Goal: Task Accomplishment & Management: Use online tool/utility

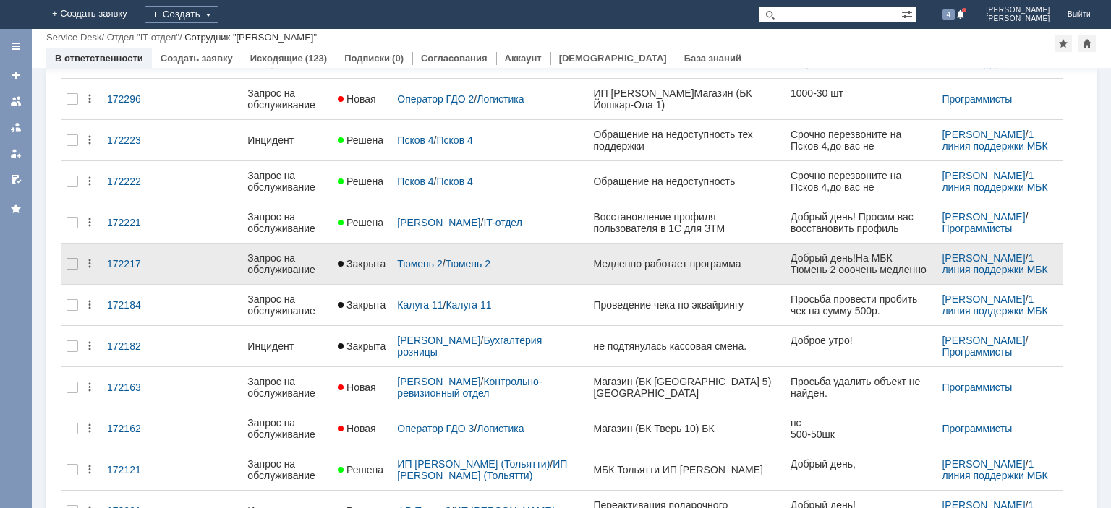
scroll to position [510, 0]
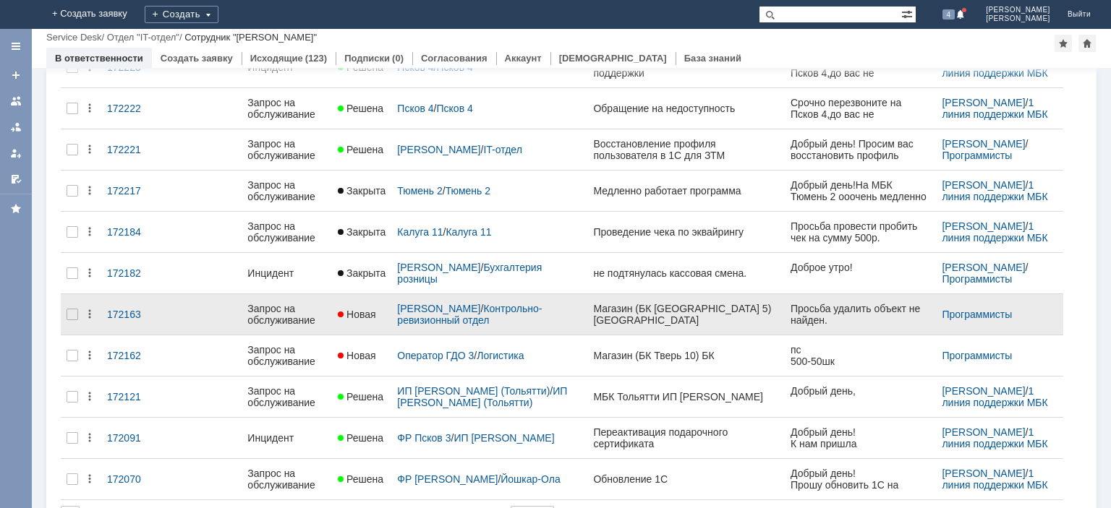
click at [287, 307] on div "Запрос на обслуживание" at bounding box center [286, 314] width 79 height 23
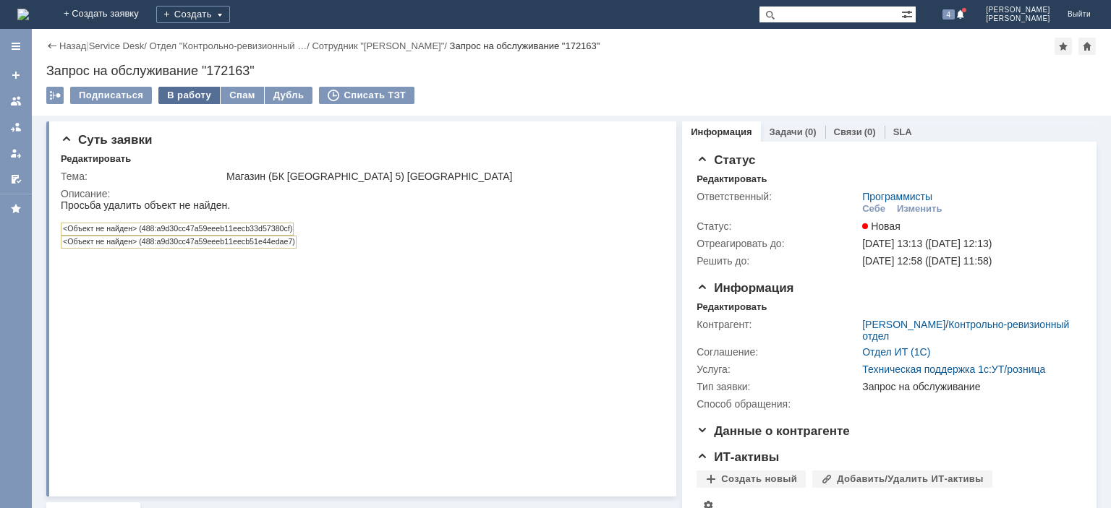
click at [187, 95] on div "В работу" at bounding box center [188, 95] width 61 height 17
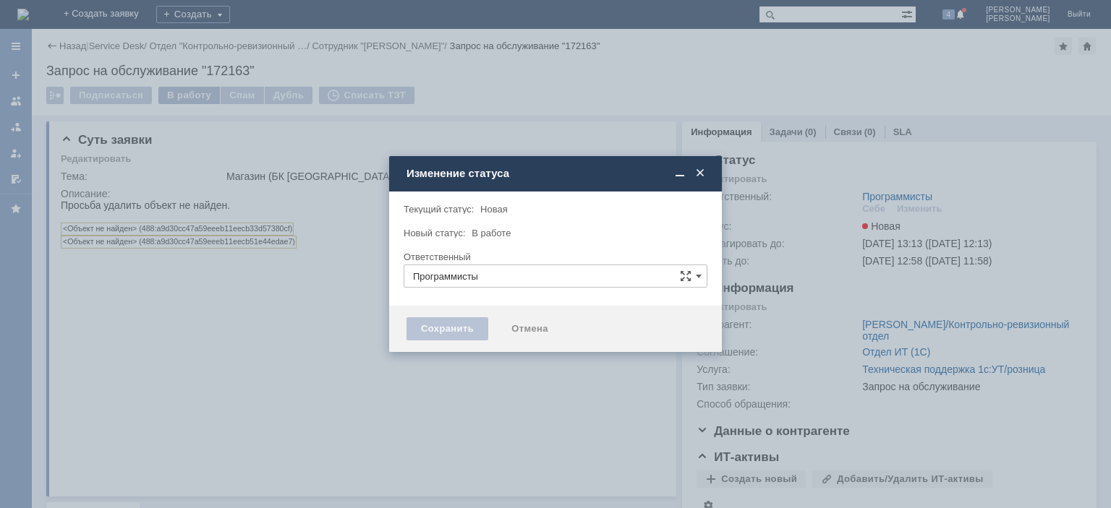
type input "[PERSON_NAME]"
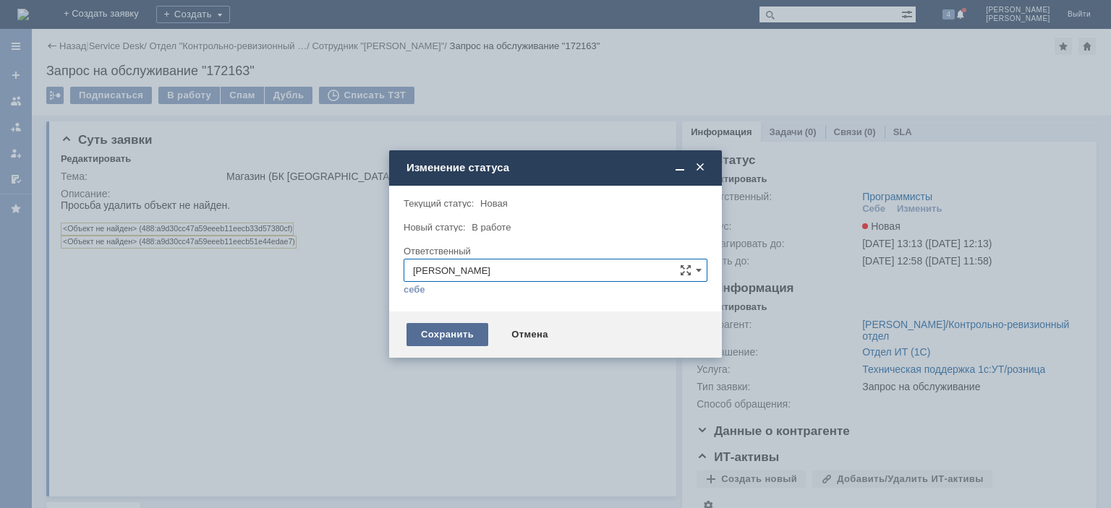
click at [435, 337] on div "Сохранить" at bounding box center [447, 334] width 82 height 23
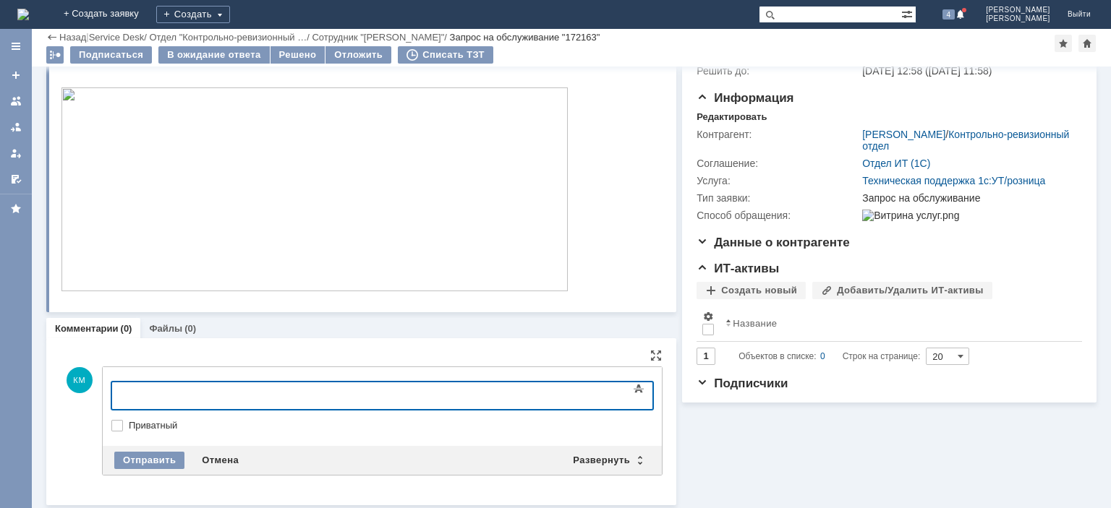
scroll to position [51, 0]
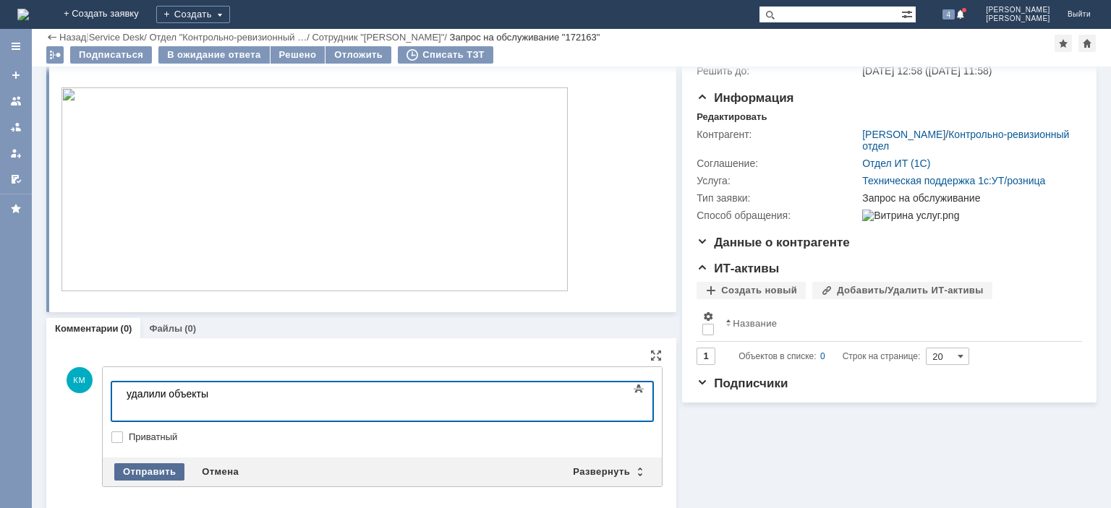
click at [152, 466] on div "Отправить" at bounding box center [149, 471] width 70 height 17
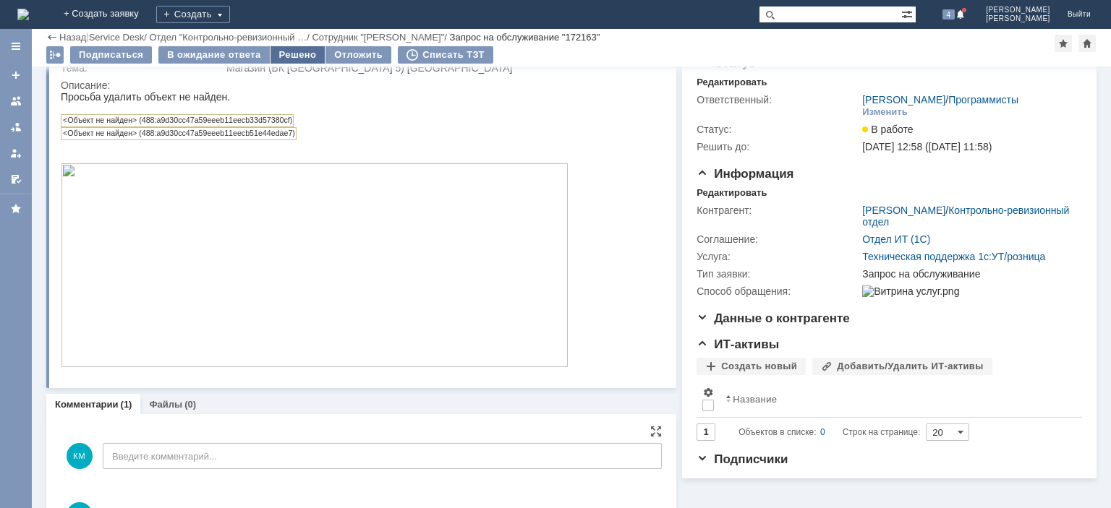
click at [288, 62] on div "Решено" at bounding box center [297, 54] width 55 height 17
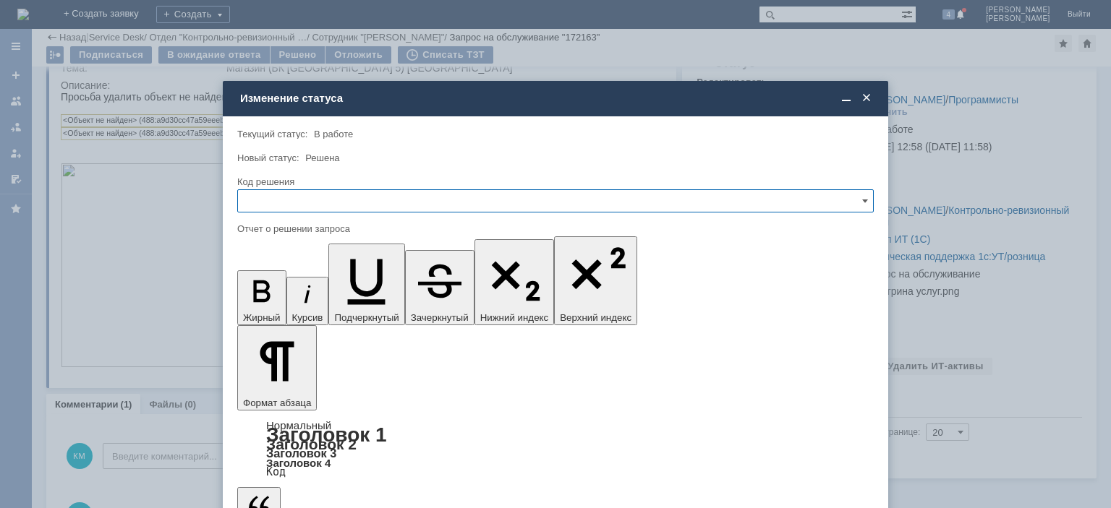
click at [331, 202] on input "text" at bounding box center [555, 200] width 636 height 23
click at [268, 291] on div "Решено" at bounding box center [555, 299] width 635 height 23
type input "Решено"
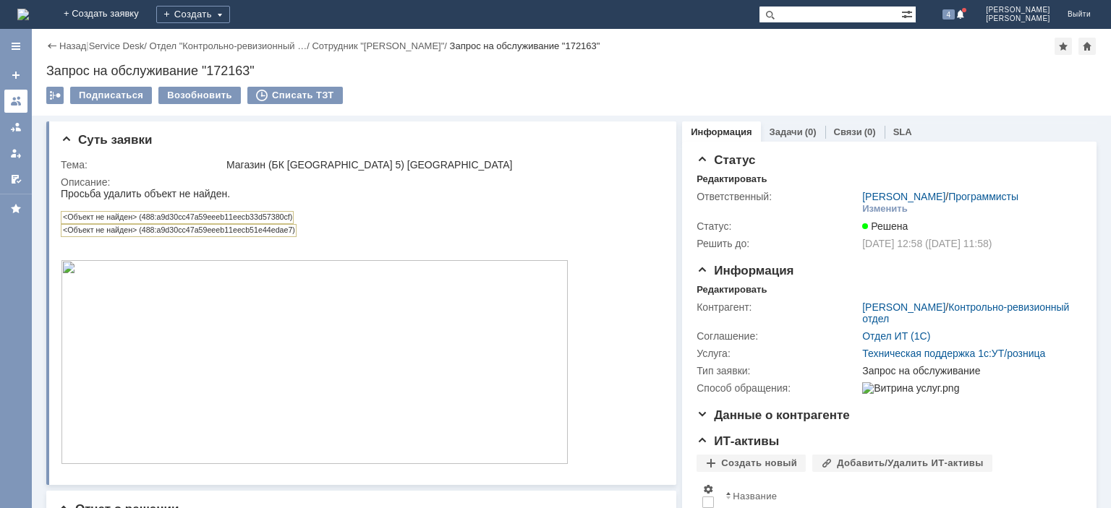
click at [21, 94] on link at bounding box center [15, 101] width 23 height 23
